Goal: Task Accomplishment & Management: Use online tool/utility

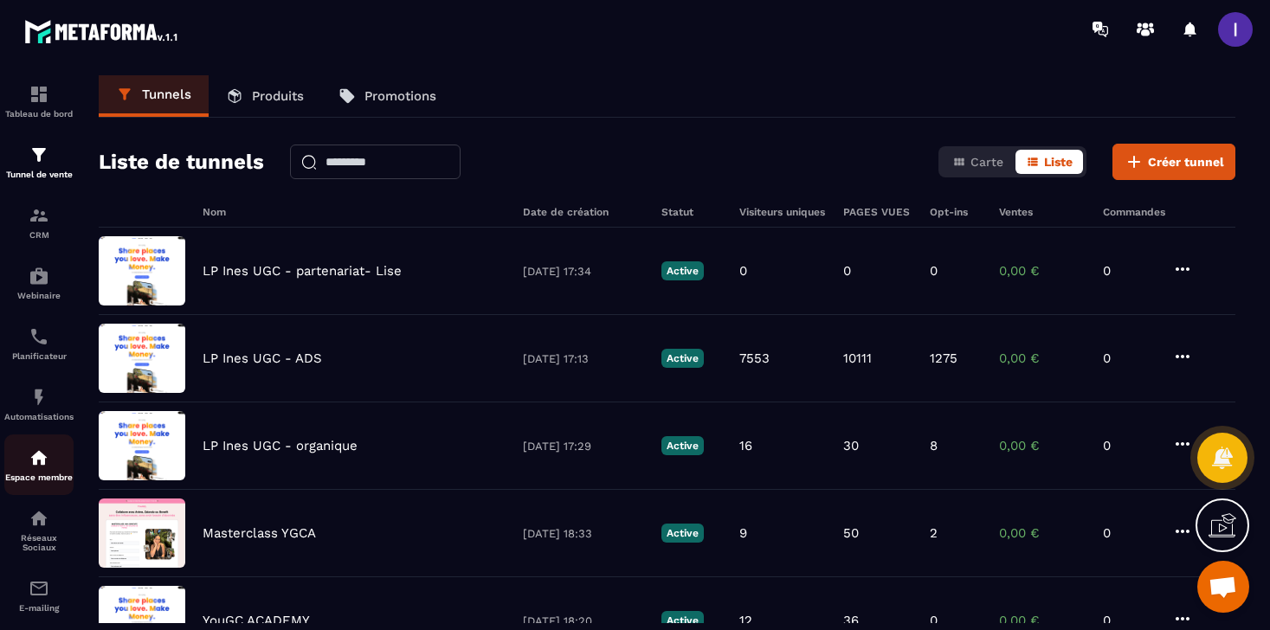
click at [35, 481] on p "Espace membre" at bounding box center [38, 478] width 69 height 10
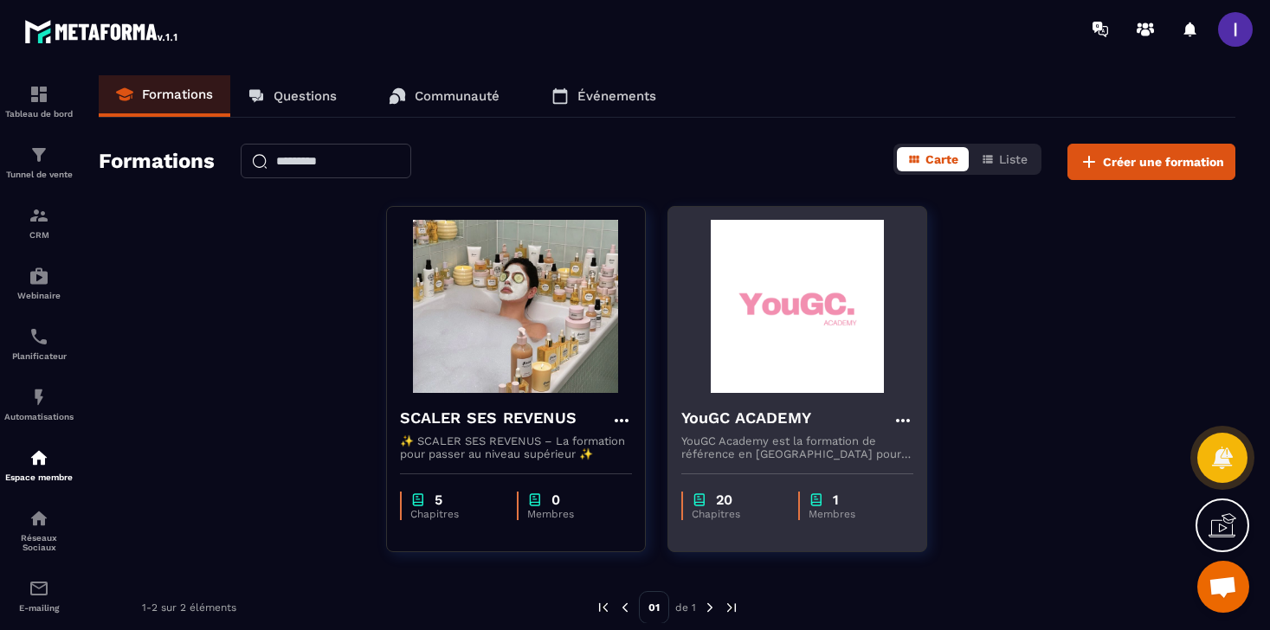
click at [828, 425] on div "YouGC ACADEMY" at bounding box center [797, 420] width 232 height 29
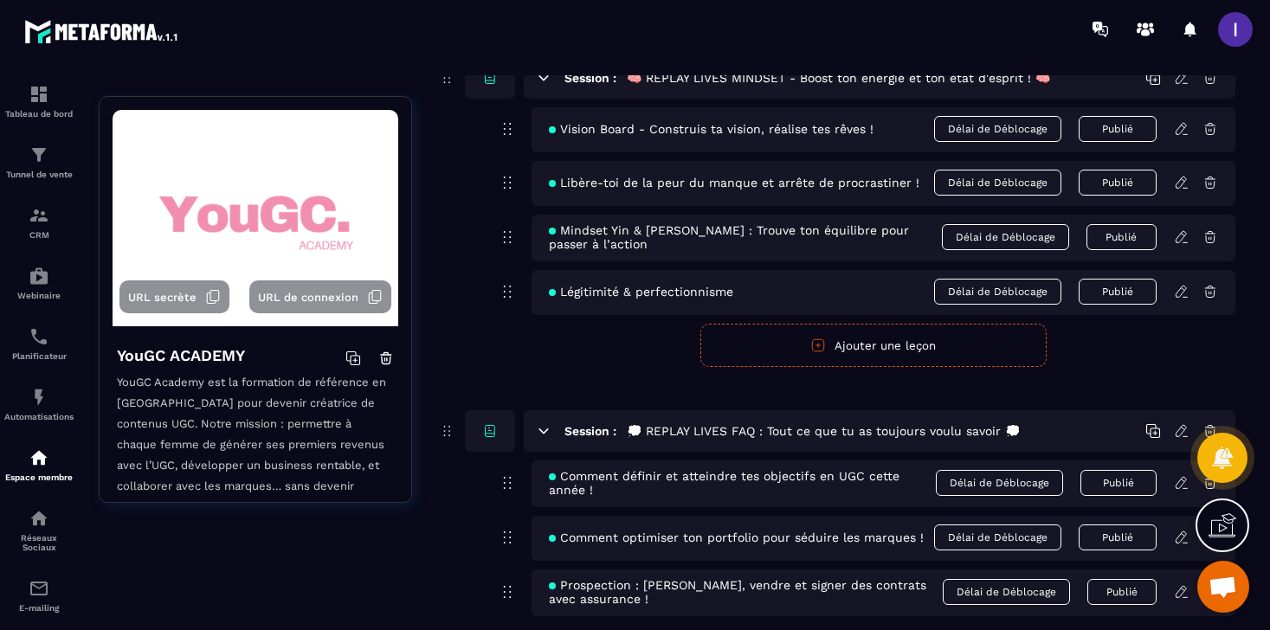
scroll to position [13264, 0]
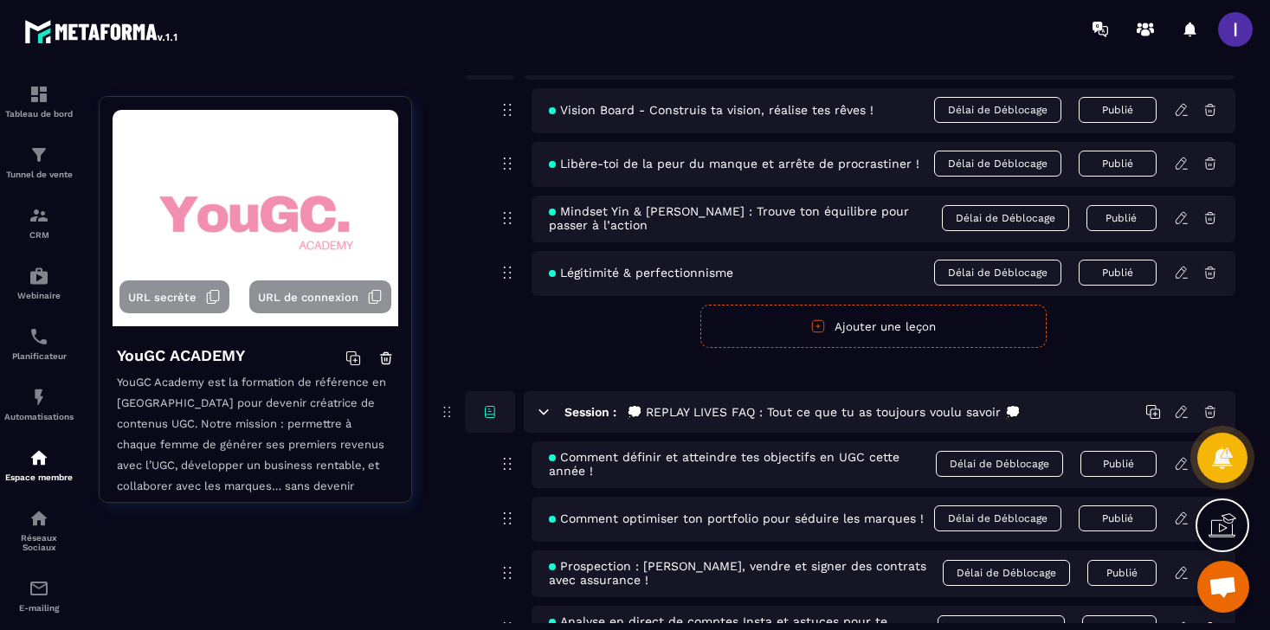
click at [953, 348] on button "Ajouter une leçon" at bounding box center [873, 326] width 346 height 43
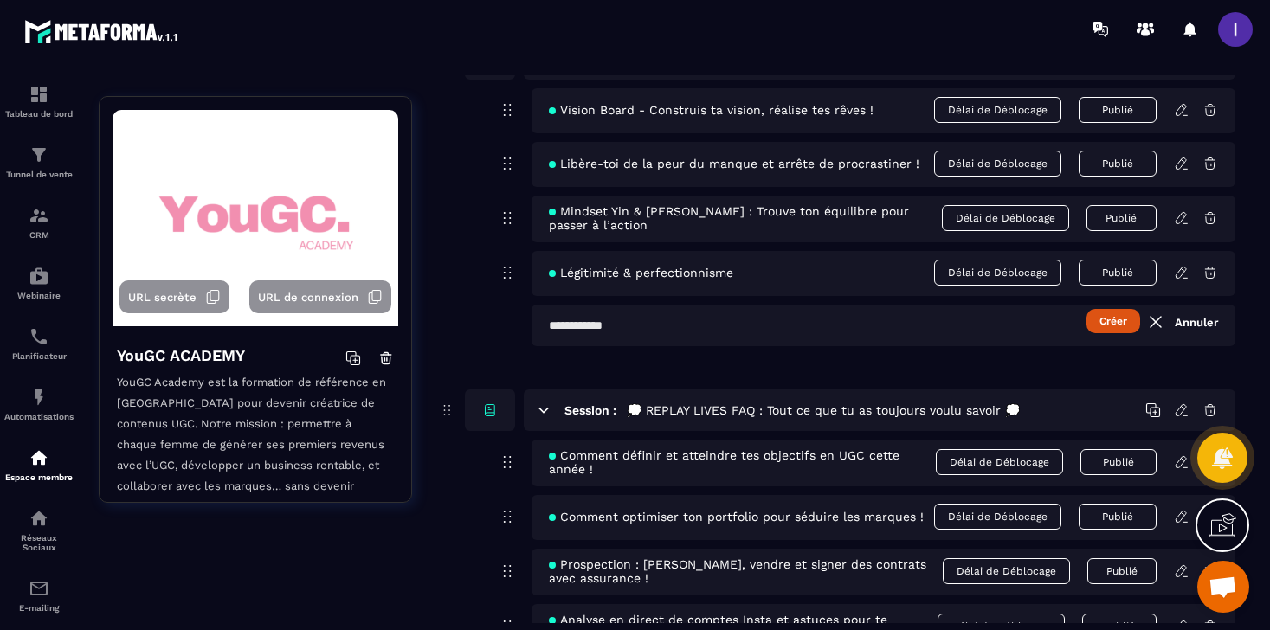
click at [940, 346] on input "text" at bounding box center [884, 326] width 704 height 42
paste input "**********"
type input "**********"
click at [1104, 333] on button "Créer" at bounding box center [1113, 321] width 54 height 24
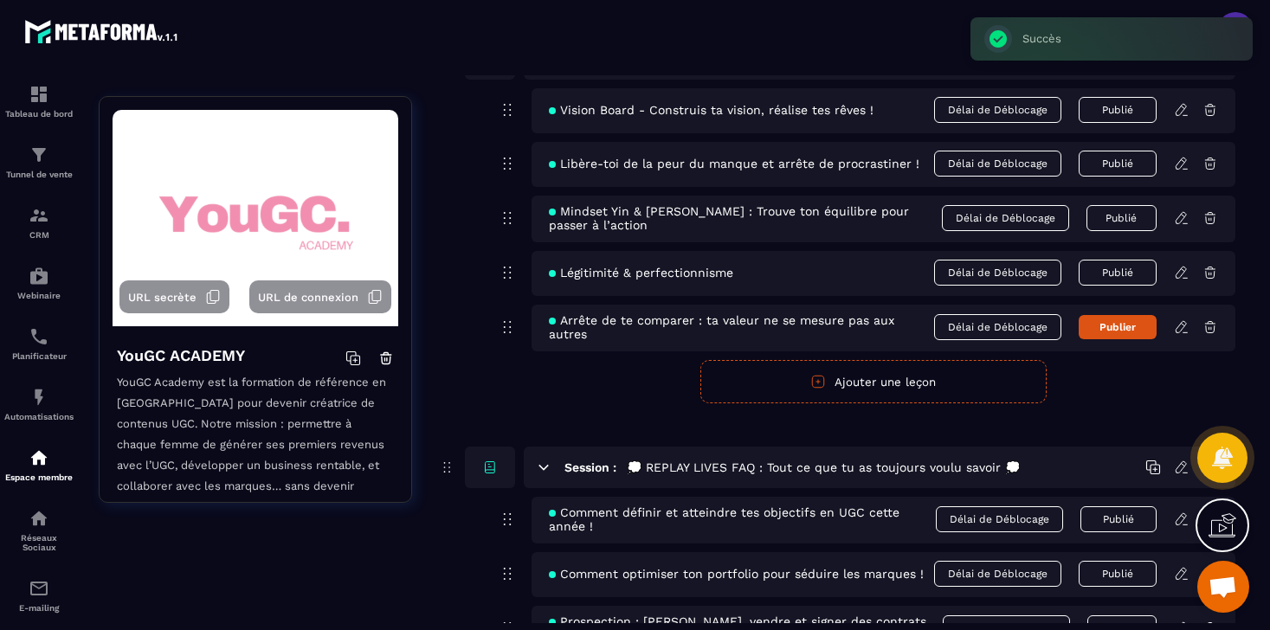
click at [1180, 332] on icon at bounding box center [1181, 326] width 10 height 11
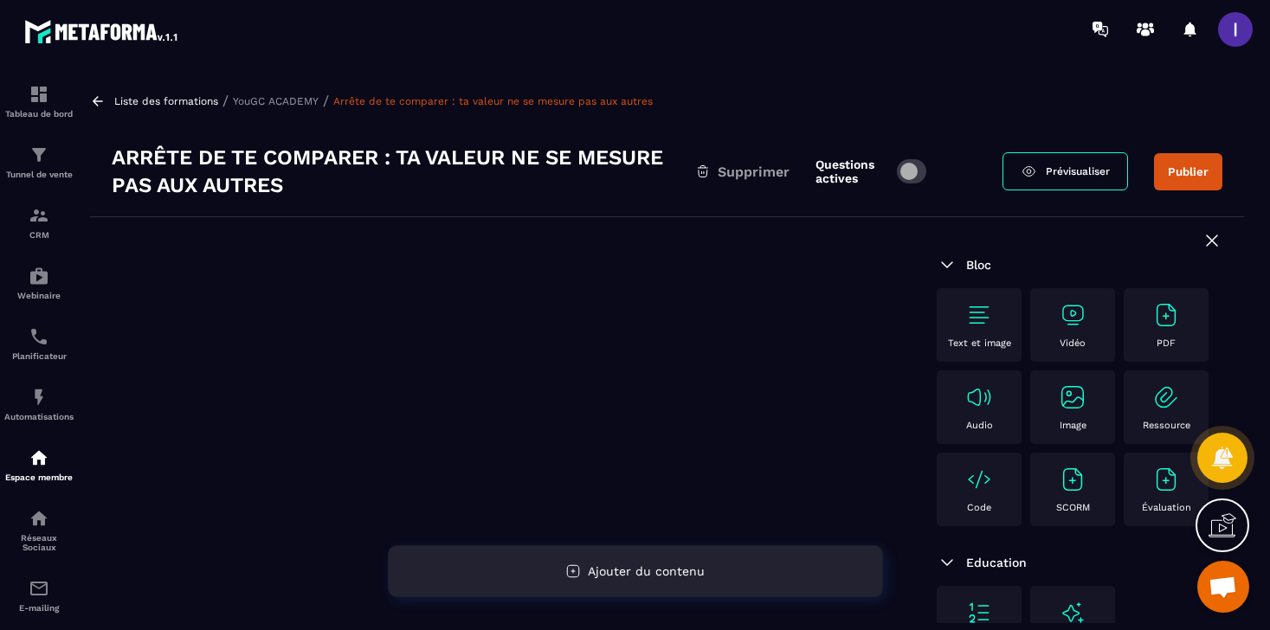
click at [685, 561] on div "Ajouter du contenu" at bounding box center [635, 571] width 495 height 52
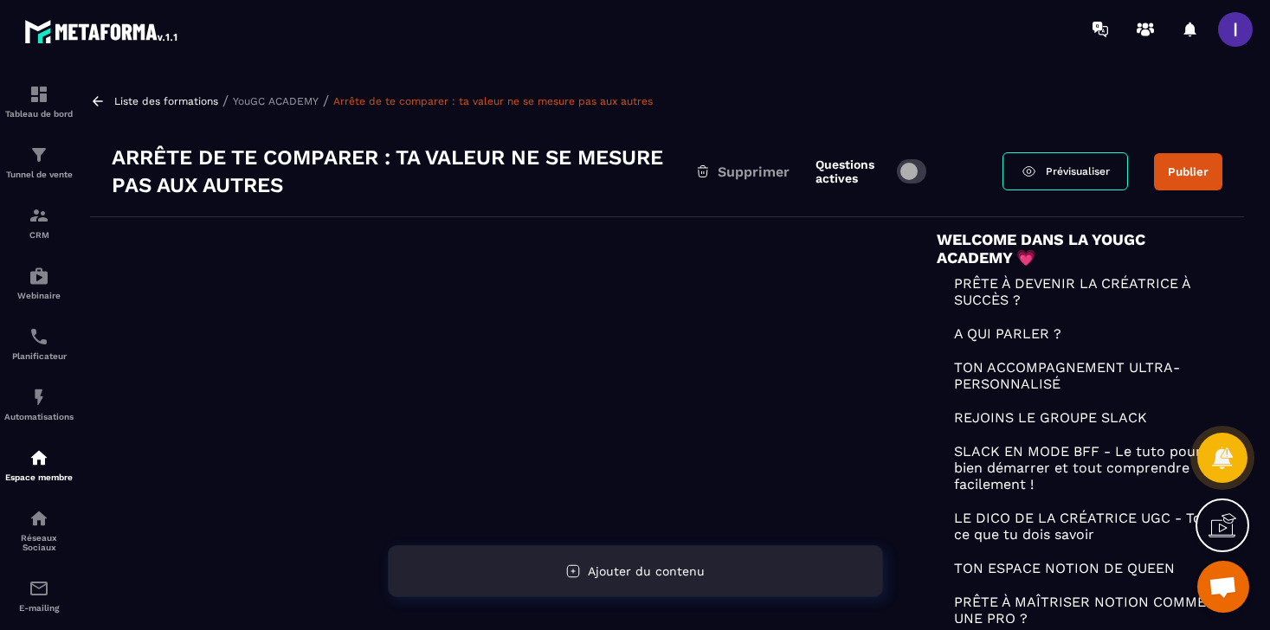
click at [705, 577] on div "Ajouter du contenu" at bounding box center [635, 571] width 495 height 52
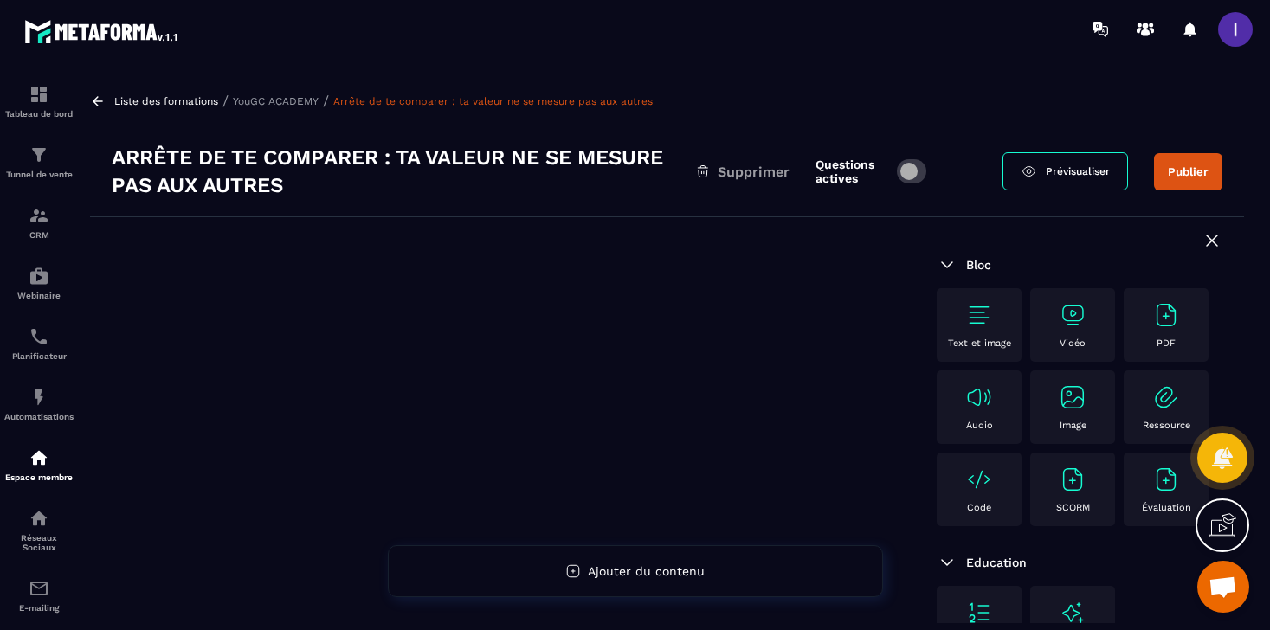
click at [1081, 320] on img at bounding box center [1073, 315] width 28 height 28
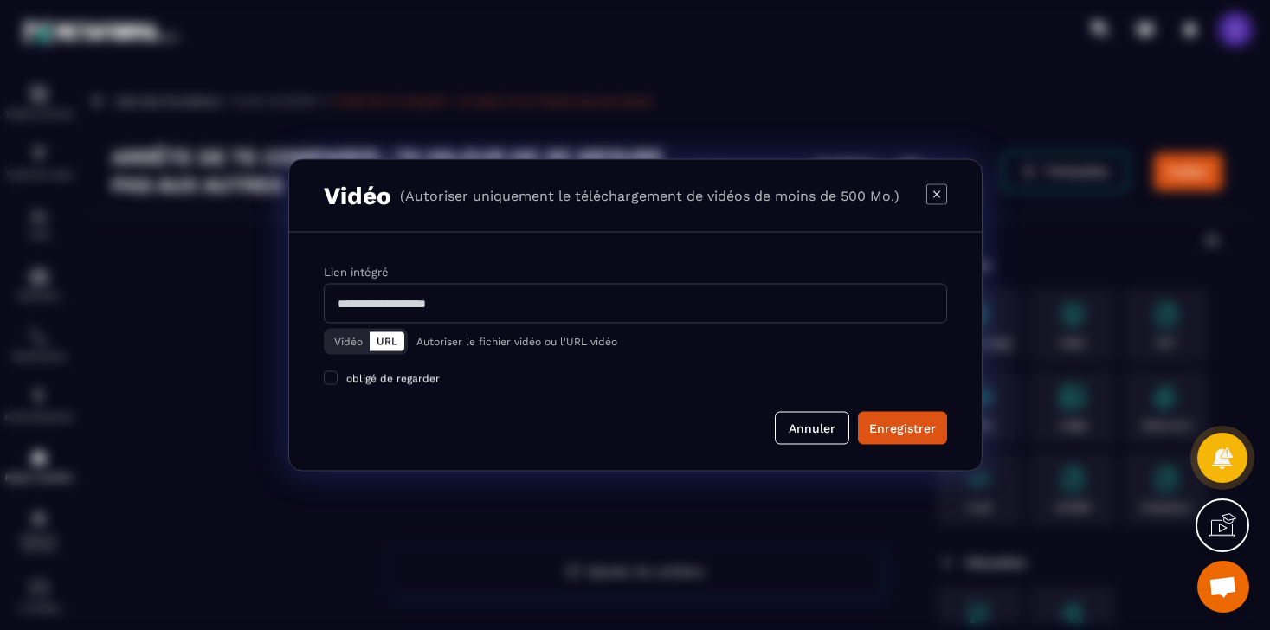
click at [347, 338] on button "Vidéo" at bounding box center [348, 341] width 42 height 19
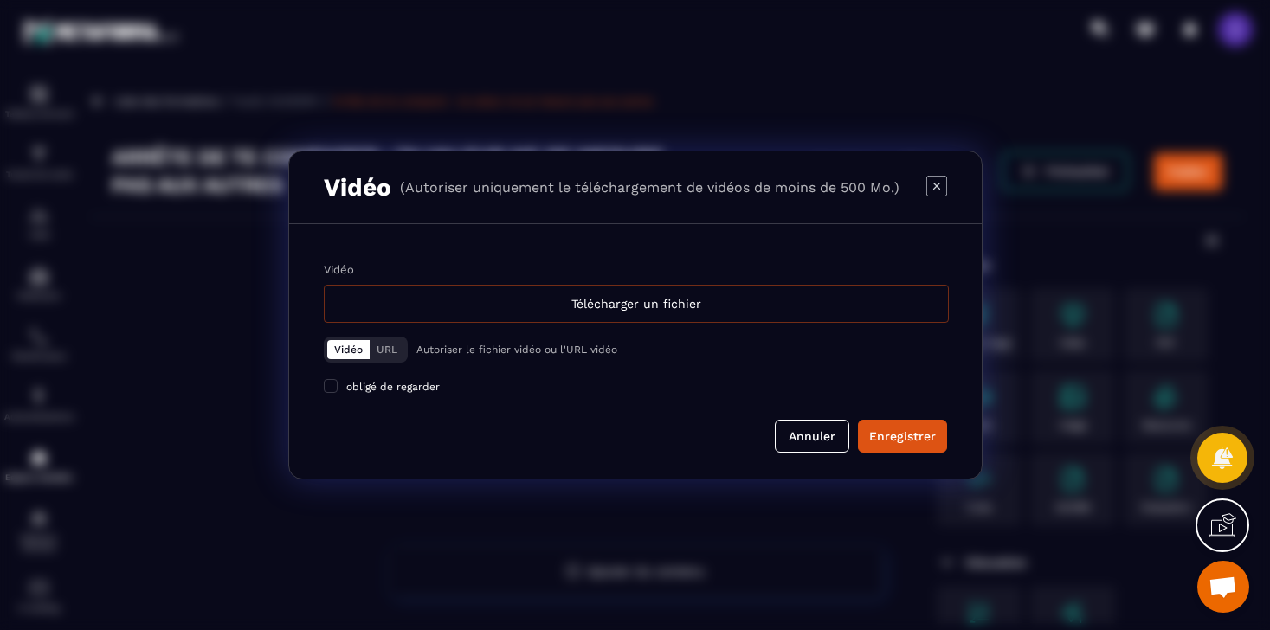
click at [684, 291] on div "Télécharger un fichier" at bounding box center [636, 304] width 625 height 38
click at [0, 0] on input "Vidéo Télécharger un fichier" at bounding box center [0, 0] width 0 height 0
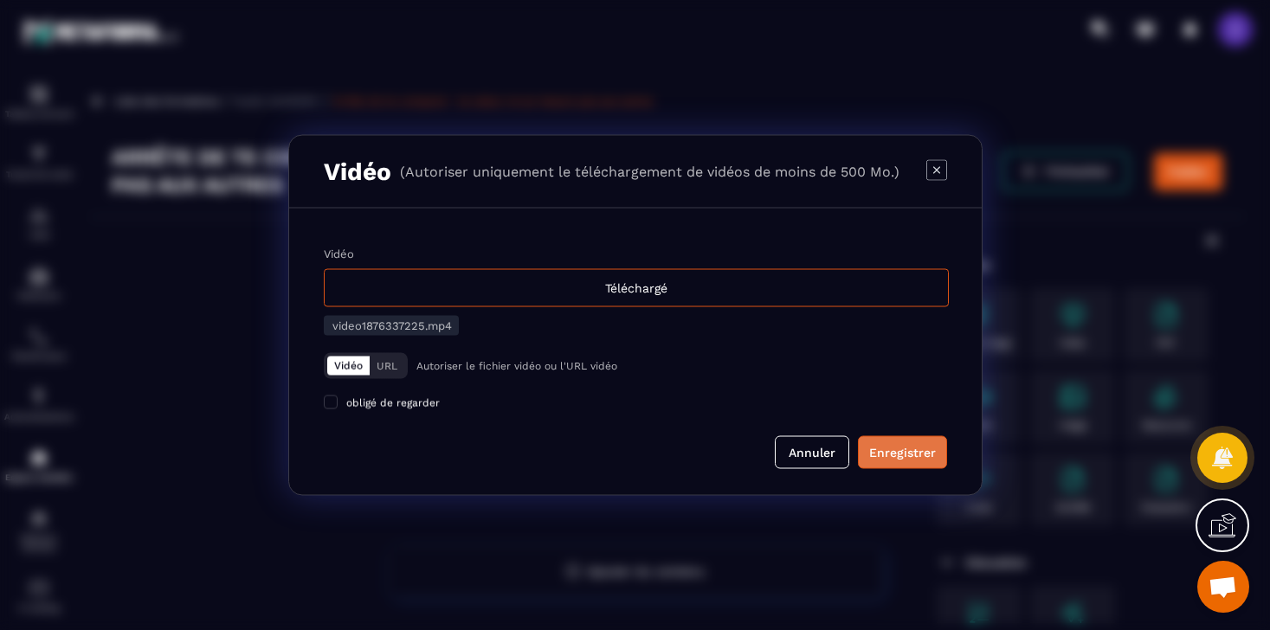
click at [891, 454] on div "Enregistrer" at bounding box center [902, 452] width 67 height 17
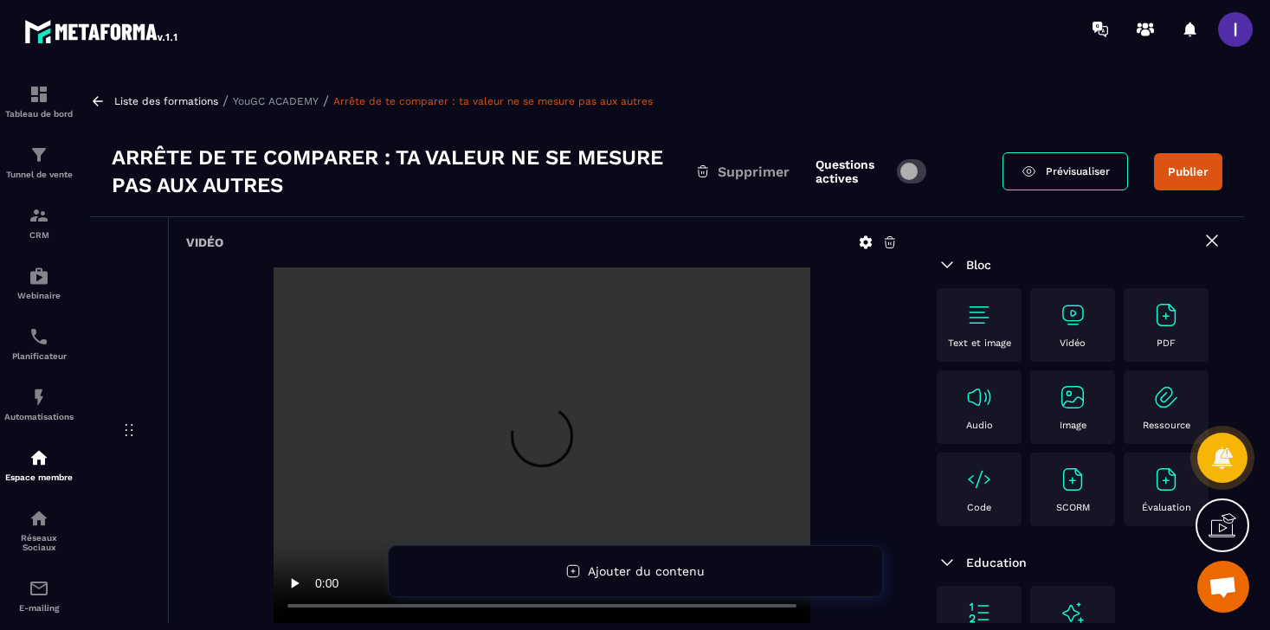
click at [1195, 164] on button "Publier" at bounding box center [1188, 171] width 68 height 37
